Goal: Task Accomplishment & Management: Complete application form

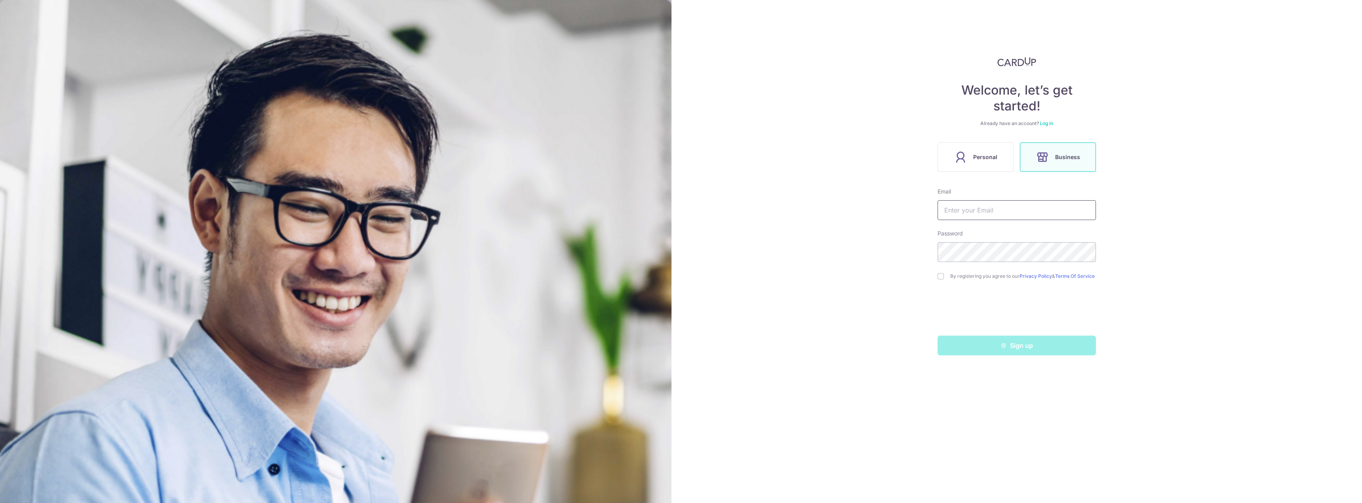
click at [946, 211] on input "text" at bounding box center [1017, 210] width 158 height 20
click at [1018, 346] on div "Sign up" at bounding box center [1017, 346] width 168 height 20
click at [1017, 349] on div "Sign up" at bounding box center [1017, 346] width 168 height 20
click at [1011, 356] on div "Sign up" at bounding box center [1017, 346] width 168 height 20
click at [1005, 377] on div "Welcome, let’s get started! Already have an account? Log in Personal Business E…" at bounding box center [1017, 251] width 691 height 503
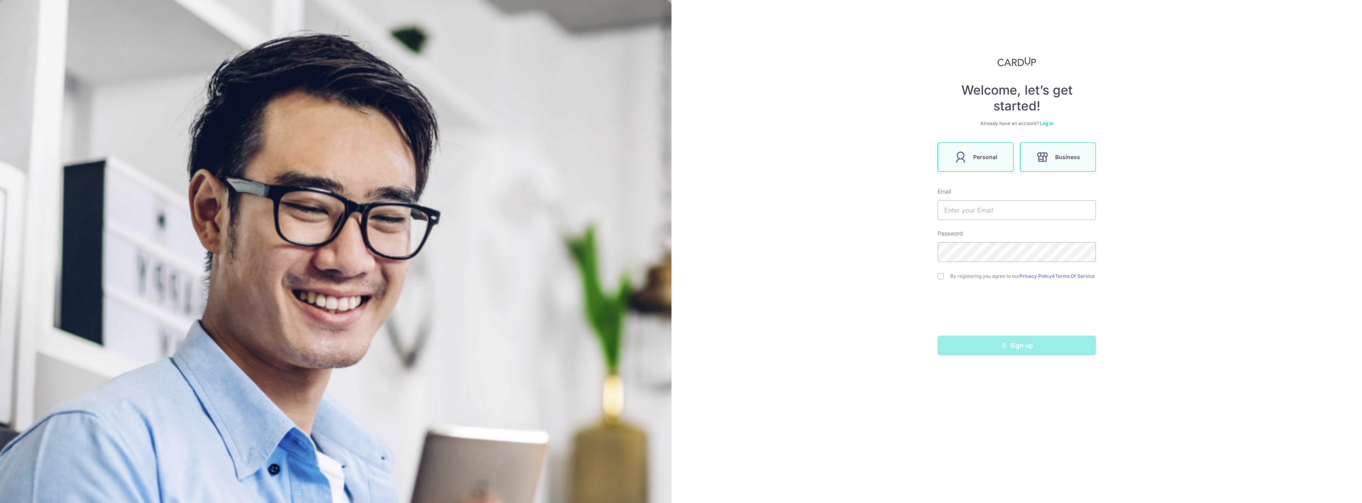
click at [994, 166] on label "Personal" at bounding box center [976, 157] width 76 height 29
click at [1020, 349] on div "Sign up" at bounding box center [1017, 346] width 168 height 20
click at [1018, 354] on div "Sign up" at bounding box center [1017, 346] width 168 height 20
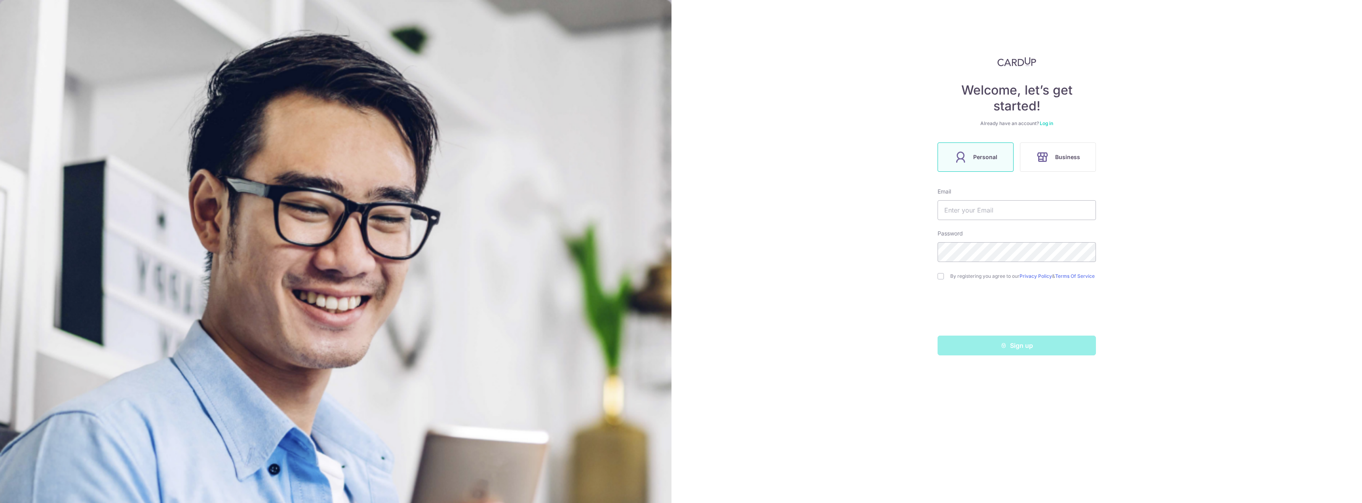
click at [1020, 348] on div "Sign up" at bounding box center [1017, 346] width 168 height 20
click at [1020, 350] on div "Sign up" at bounding box center [1017, 346] width 168 height 20
click at [943, 278] on div "By registering you agree to our Privacy Policy & Terms Of Service" at bounding box center [1017, 277] width 158 height 10
click at [946, 281] on div "By registering you agree to our Privacy Policy & Terms Of Service" at bounding box center [1017, 277] width 158 height 10
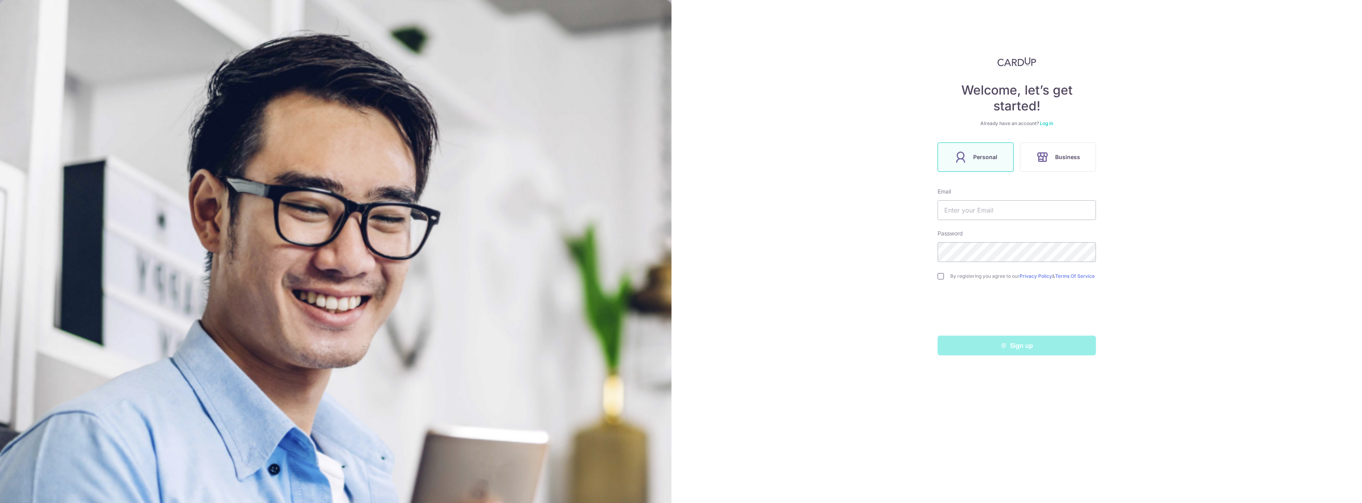
click at [943, 276] on input "checkbox" at bounding box center [941, 276] width 6 height 6
checkbox input "true"
click at [985, 347] on button "Sign up" at bounding box center [1017, 346] width 158 height 20
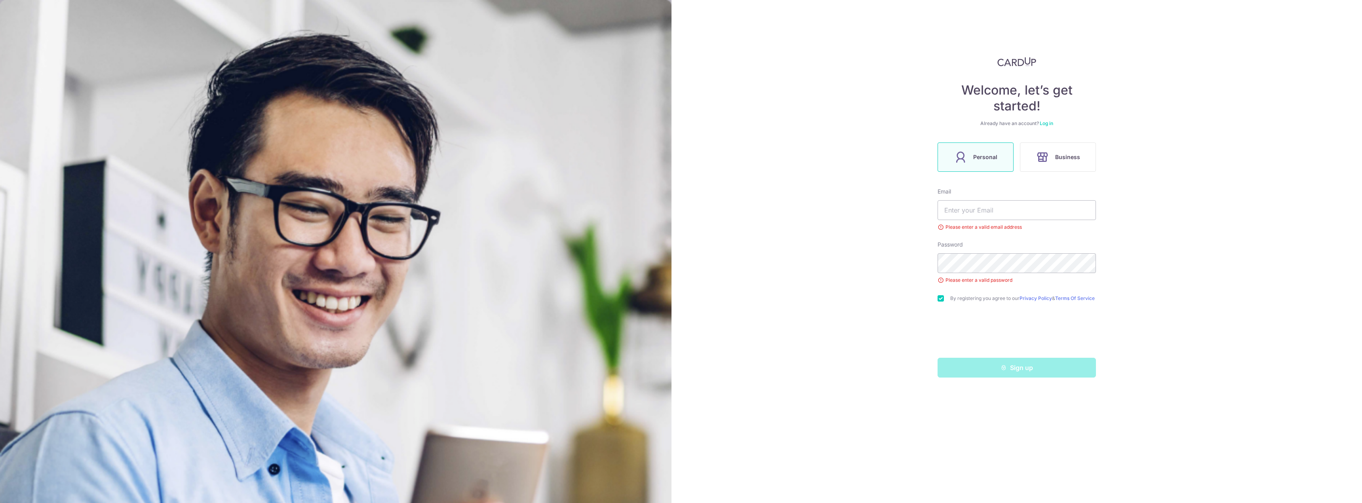
click at [982, 209] on input "text" at bounding box center [1017, 210] width 158 height 20
type input "j"
type input "o"
type input "c"
type input "[EMAIL_ADDRESS][DOMAIN_NAME]"
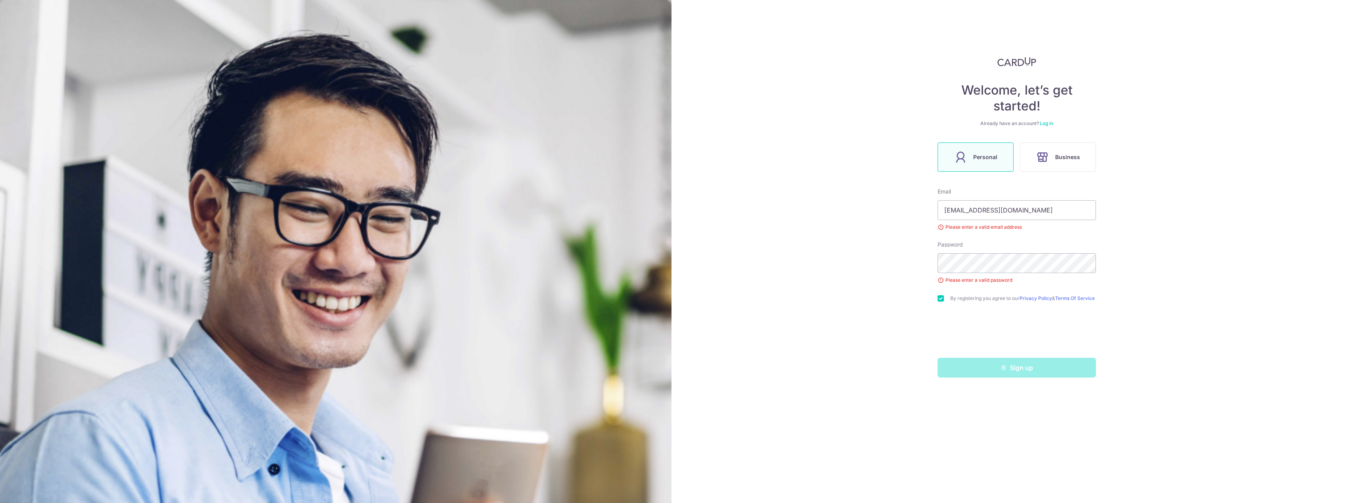
click at [813, 404] on div "Welcome, let’s get started! Already have an account? Log in Personal Business E…" at bounding box center [1017, 251] width 691 height 503
click at [826, 345] on div "Welcome, let’s get started! Already have an account? Log in Personal Business E…" at bounding box center [1017, 251] width 691 height 503
click at [1011, 371] on button "Sign up" at bounding box center [1017, 368] width 158 height 20
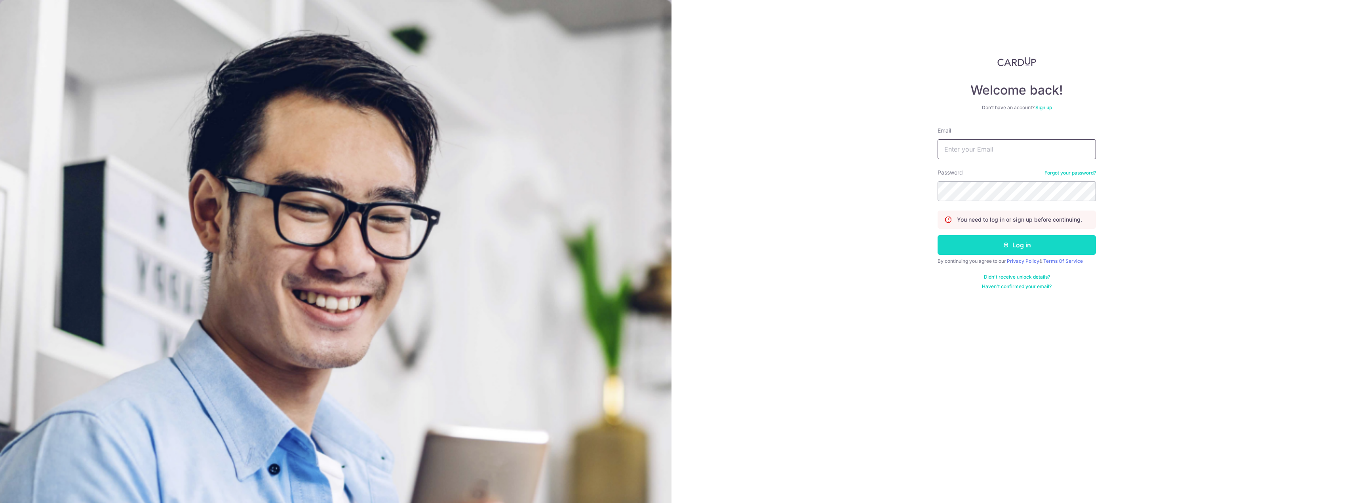
type input "mjr.charleslim@gmail.com"
click at [1024, 244] on button "Log in" at bounding box center [1017, 245] width 158 height 20
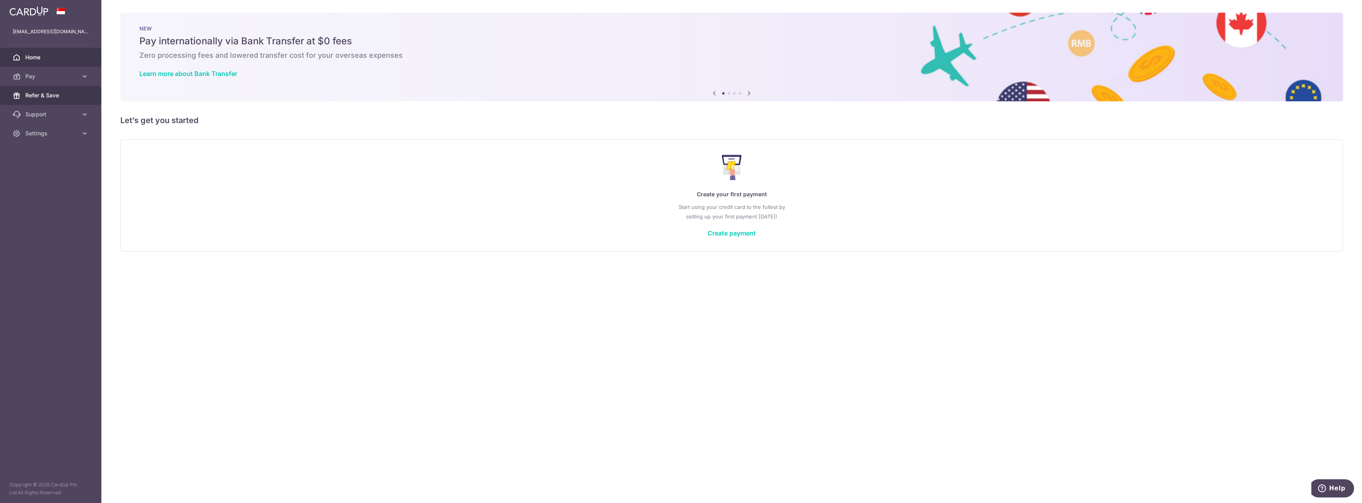
click at [7, 94] on link "Refer & Save" at bounding box center [50, 95] width 101 height 19
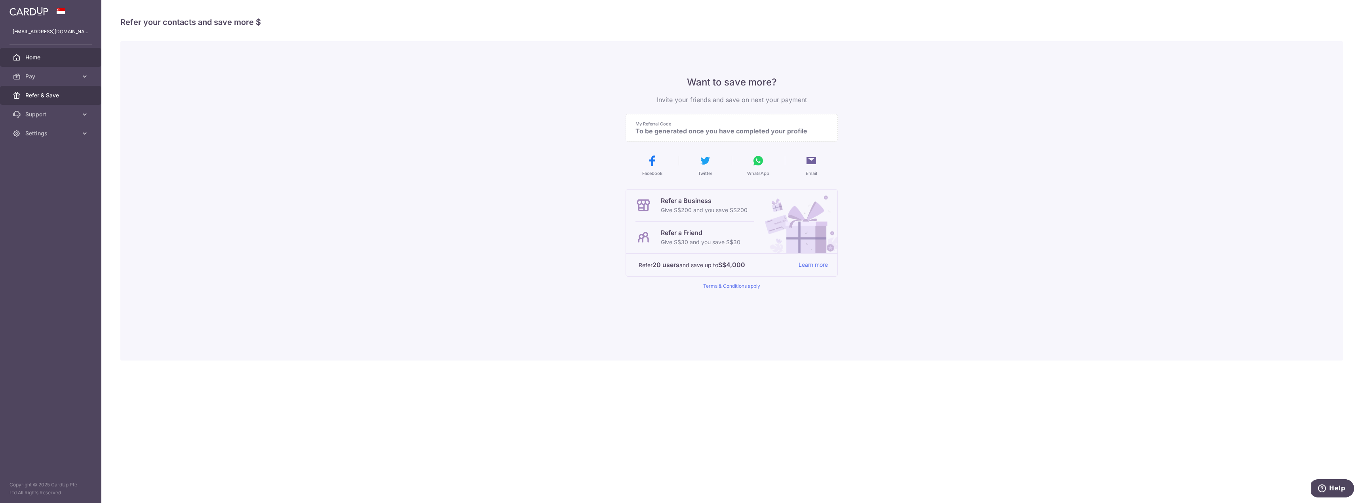
click at [42, 55] on span "Home" at bounding box center [51, 57] width 52 height 8
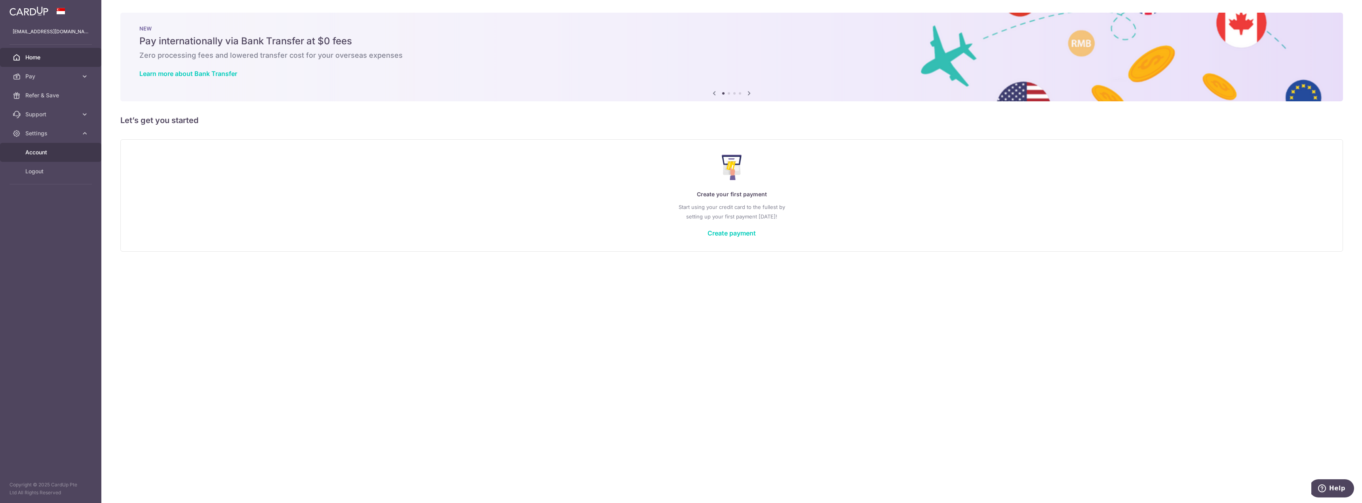
click at [47, 161] on link "Account" at bounding box center [50, 152] width 101 height 19
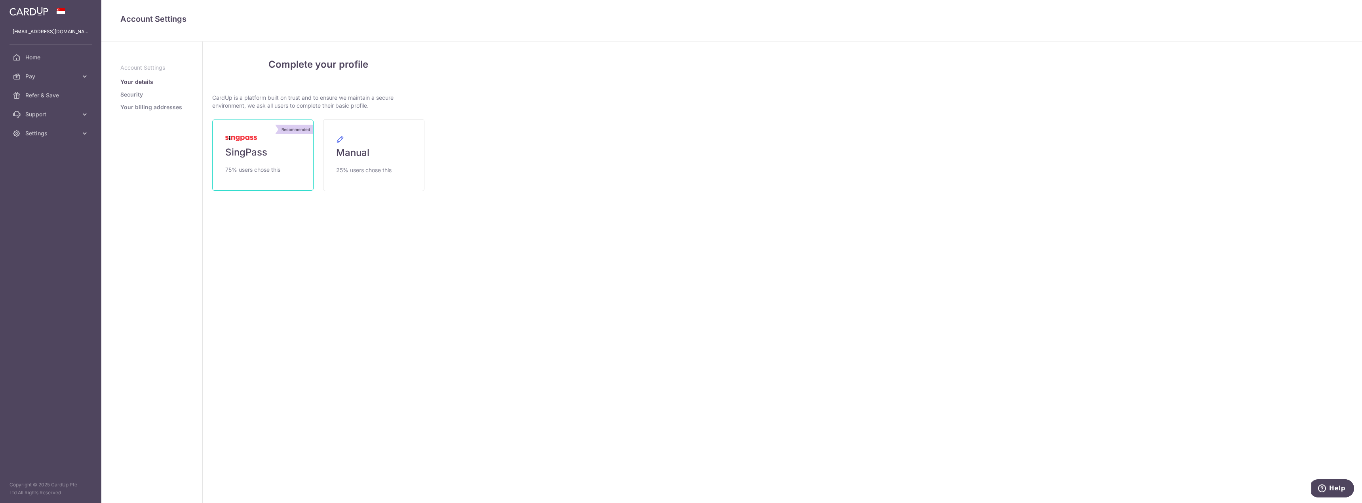
click at [243, 141] on link "Recommended SingPass 75% users chose this" at bounding box center [262, 155] width 101 height 71
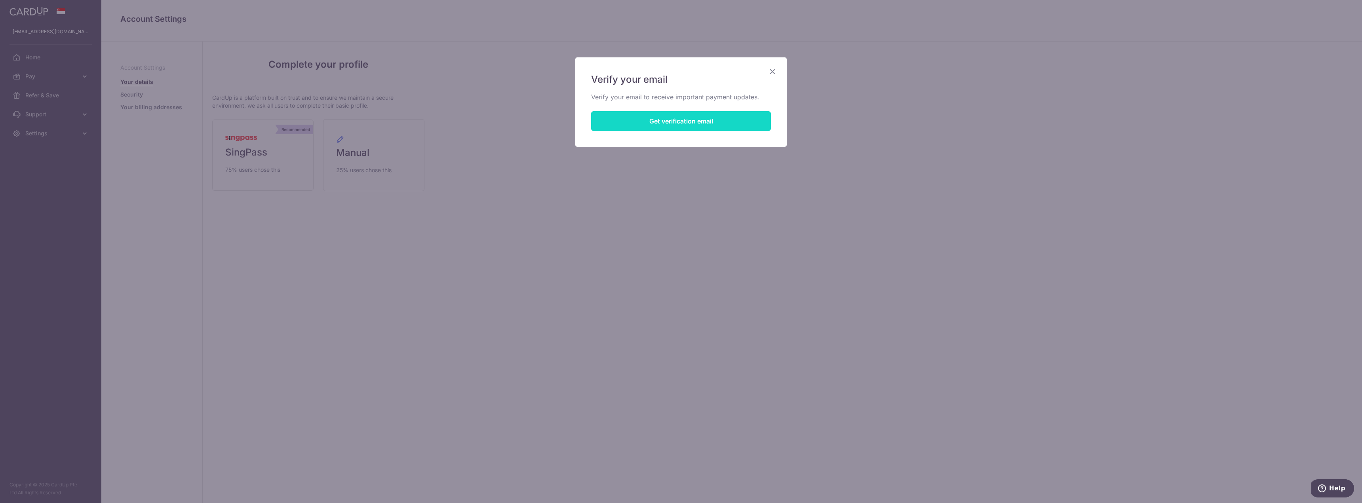
click at [678, 120] on button "Get verification email" at bounding box center [681, 121] width 180 height 20
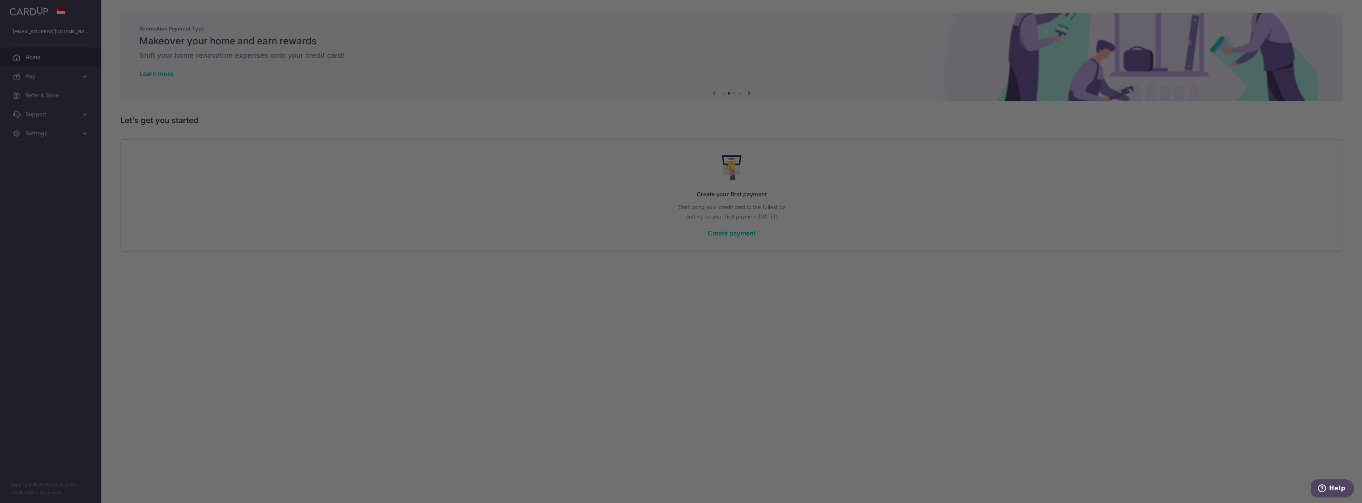
click at [794, 172] on div at bounding box center [688, 254] width 1376 height 508
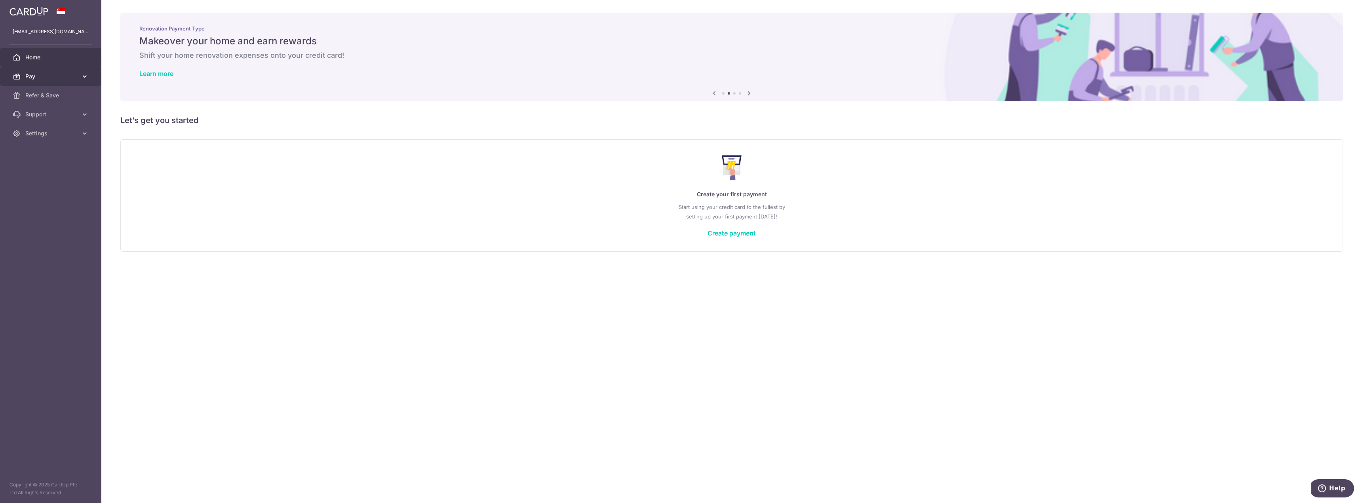
click at [45, 69] on link "Pay" at bounding box center [50, 76] width 101 height 19
click at [31, 93] on span "Payments" at bounding box center [51, 95] width 52 height 8
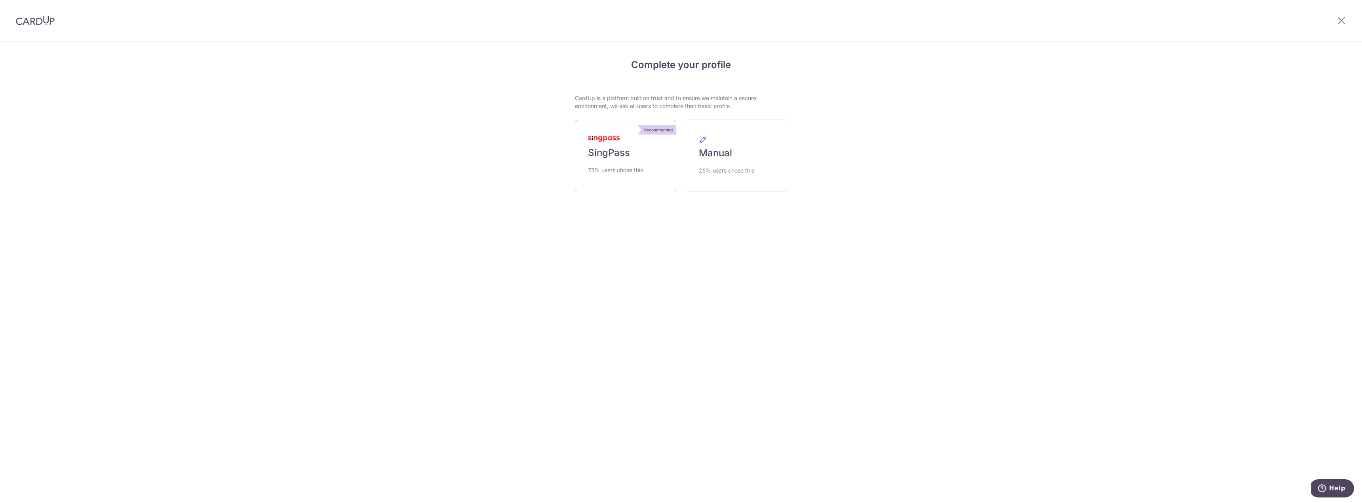
click at [626, 184] on link "Recommended SingPass 75% users chose this" at bounding box center [625, 155] width 101 height 71
